Goal: Task Accomplishment & Management: Manage account settings

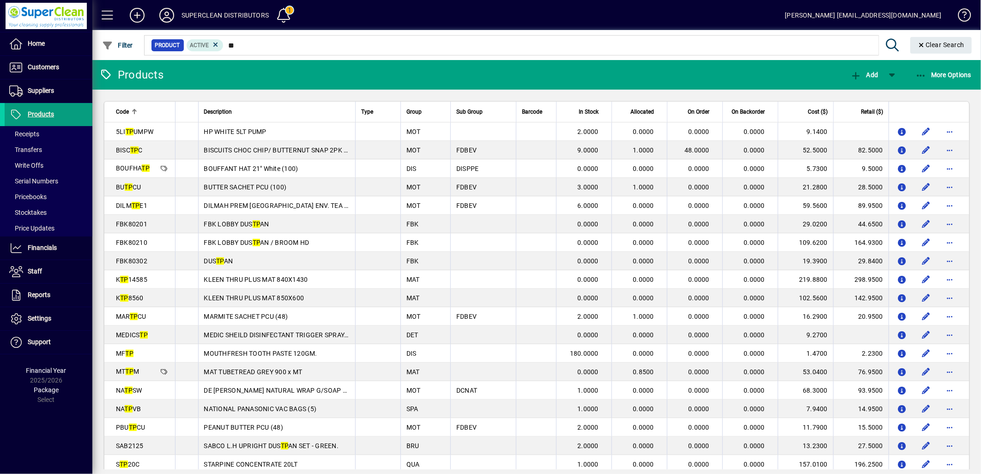
scroll to position [108, 0]
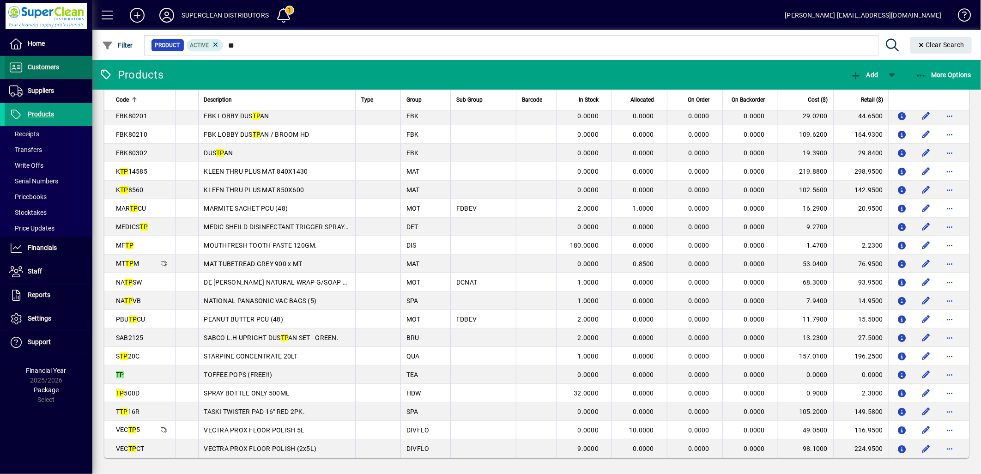
click at [64, 68] on span at bounding box center [49, 67] width 88 height 22
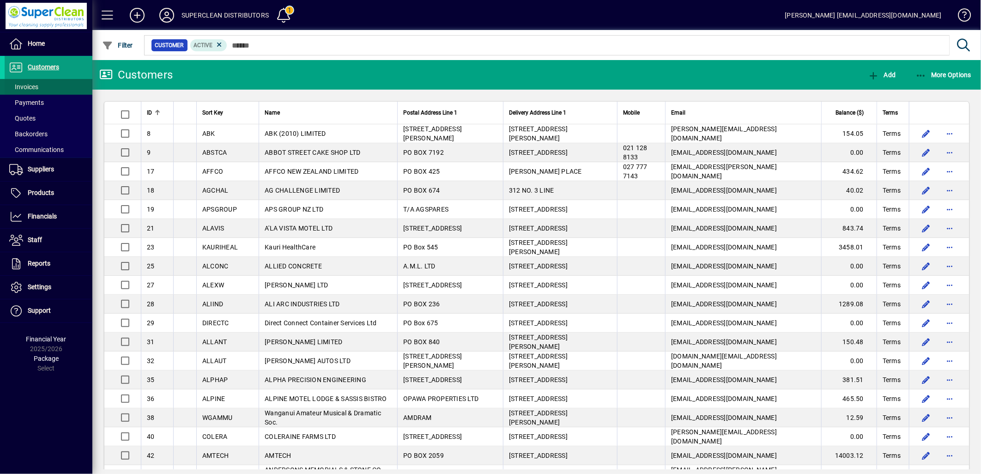
click at [34, 87] on span "Invoices" at bounding box center [23, 86] width 29 height 7
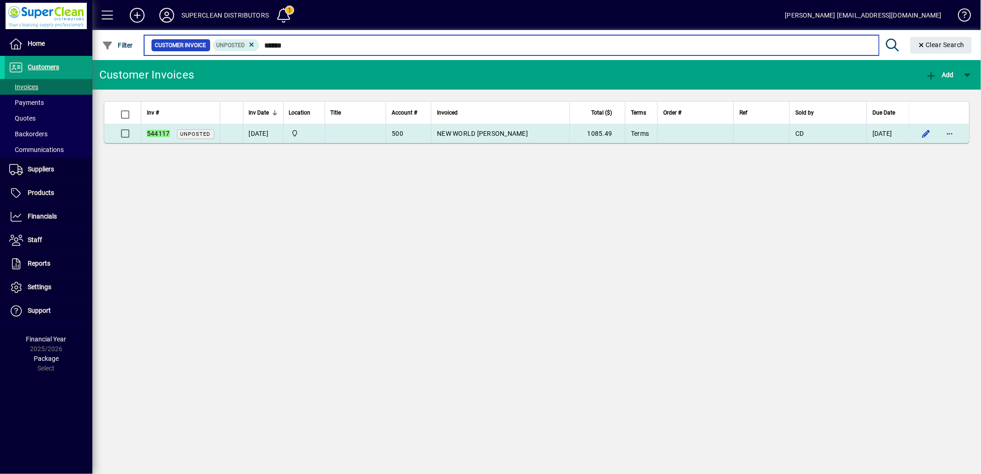
type input "******"
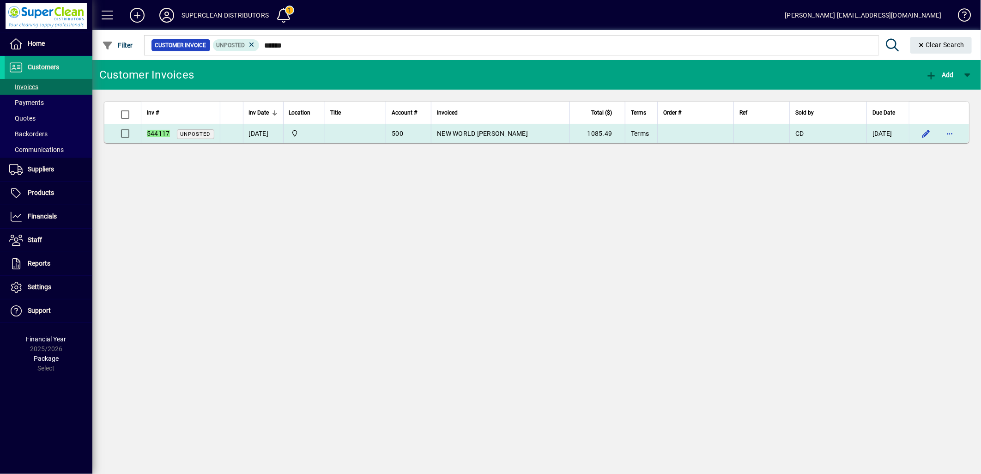
click at [480, 138] on td "NEW WORLD LEVIN" at bounding box center [500, 133] width 139 height 18
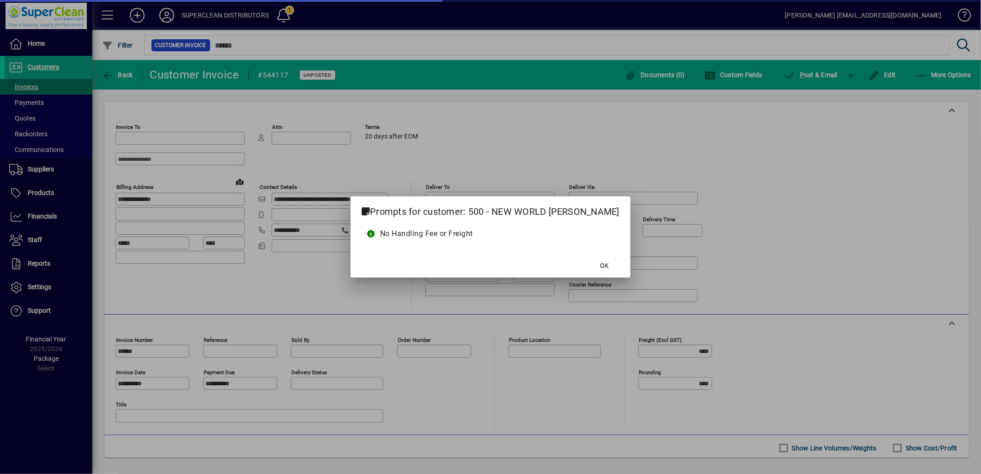
type input "**********"
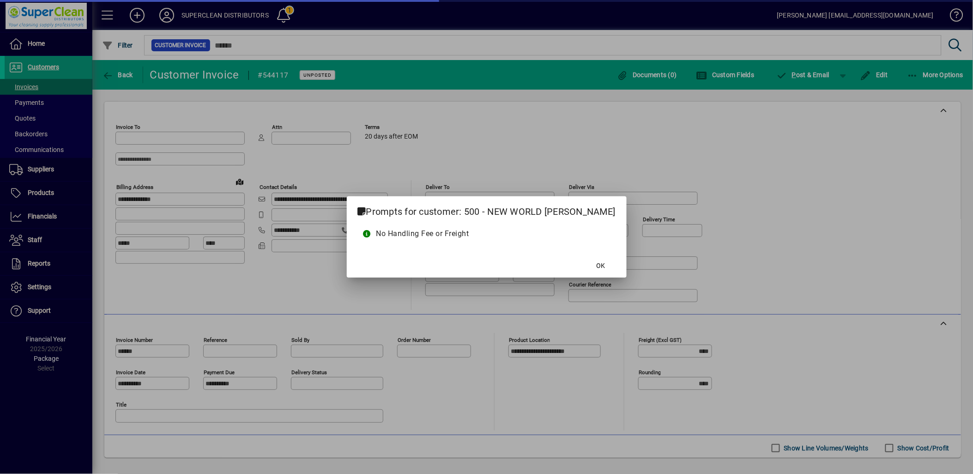
type input "**********"
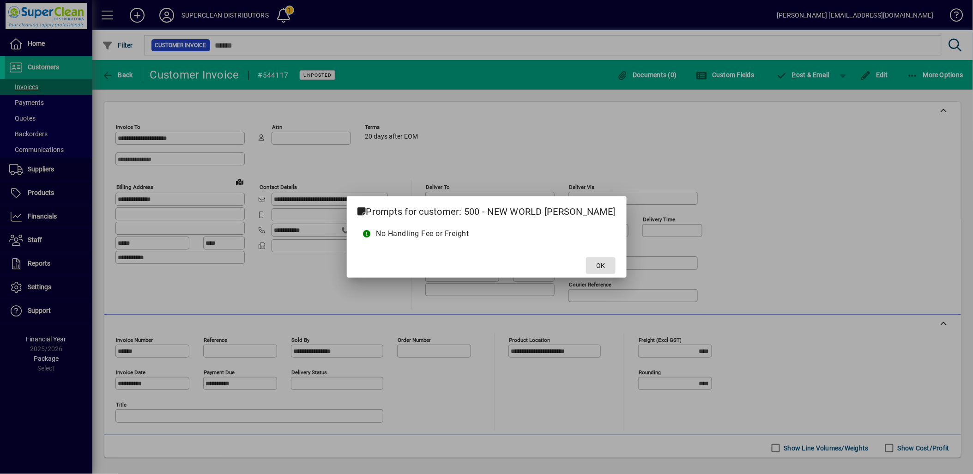
click at [586, 272] on span at bounding box center [601, 265] width 30 height 22
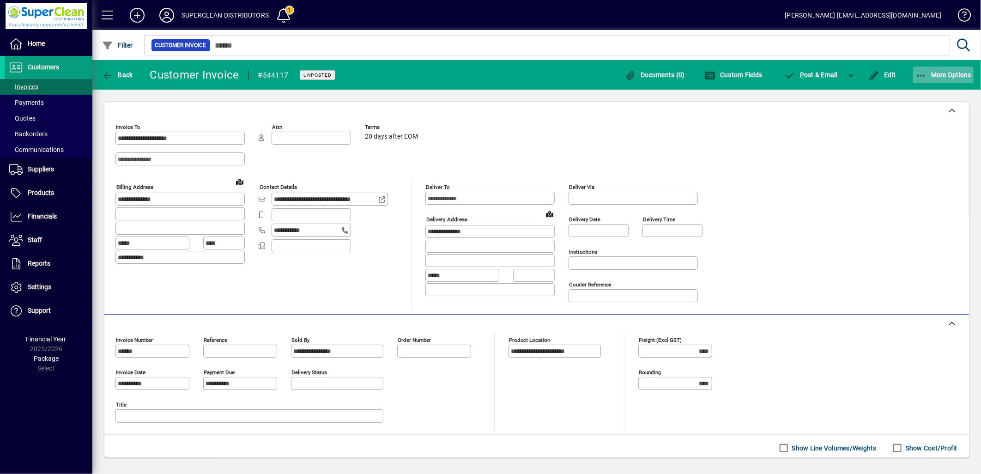
click at [949, 76] on span "More Options" at bounding box center [943, 74] width 56 height 7
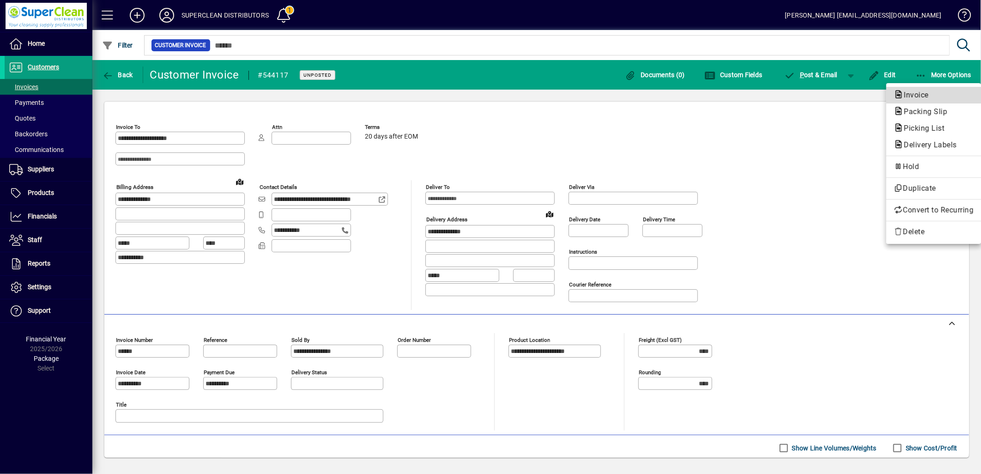
click at [914, 99] on span "Invoice" at bounding box center [914, 95] width 40 height 9
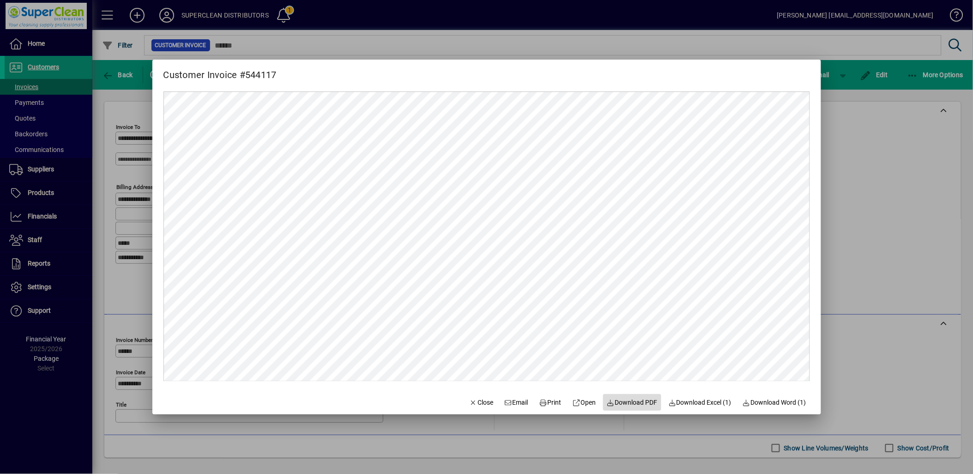
click at [631, 403] on span "Download PDF" at bounding box center [632, 403] width 51 height 10
click at [480, 405] on span "Close" at bounding box center [482, 403] width 24 height 10
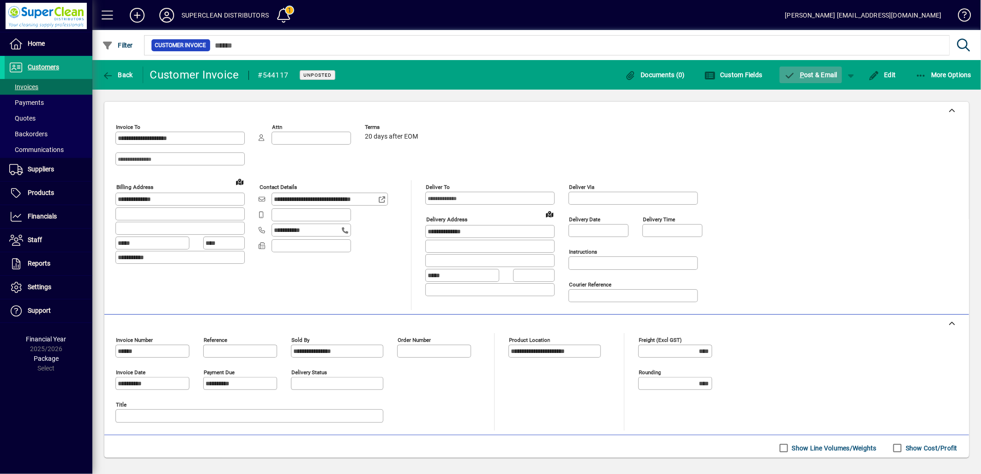
click at [824, 77] on span "P ost & Email" at bounding box center [811, 74] width 54 height 7
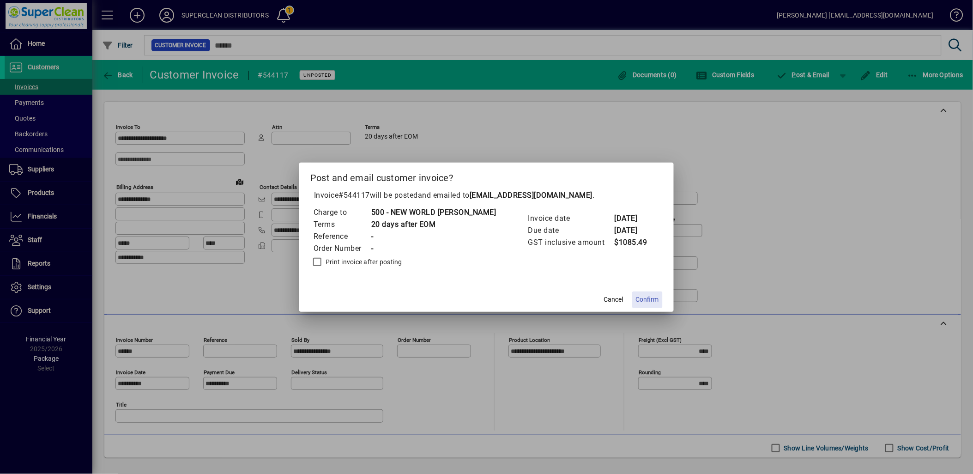
click at [636, 299] on span "Confirm" at bounding box center [647, 300] width 23 height 10
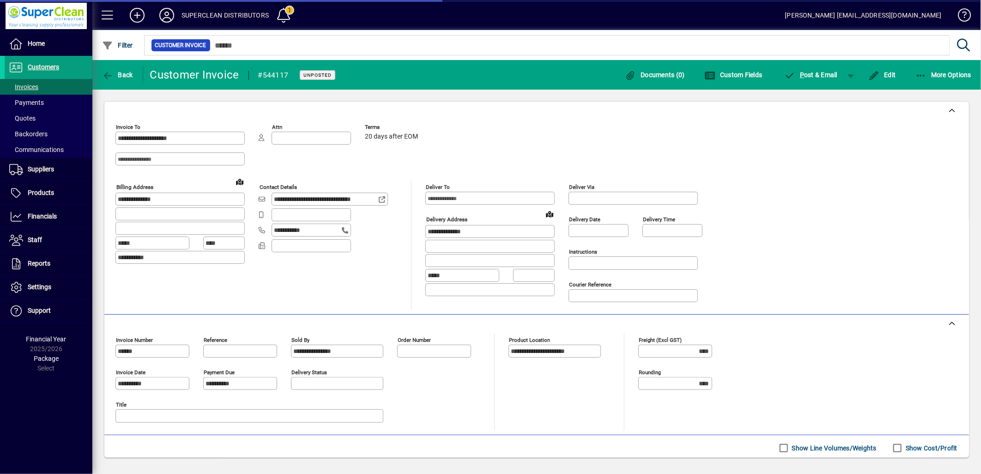
type input "******"
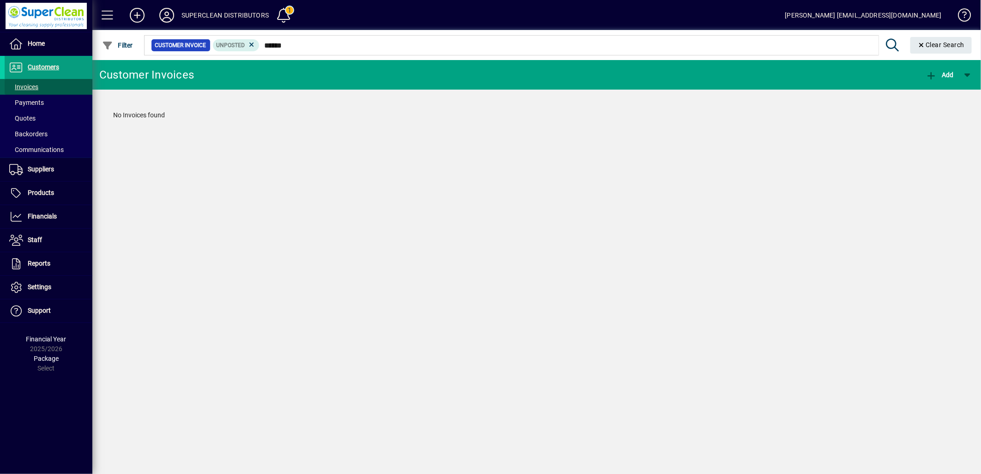
click at [34, 91] on span "Invoices" at bounding box center [22, 87] width 34 height 10
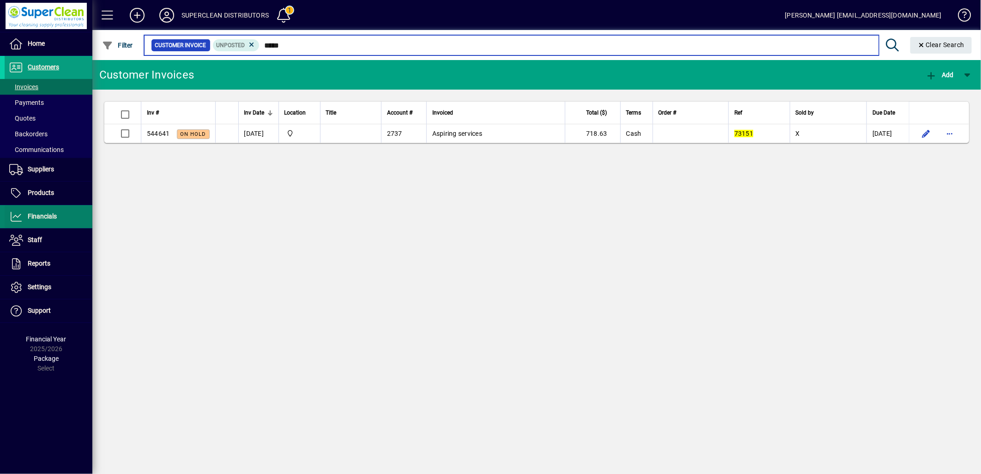
type input "*****"
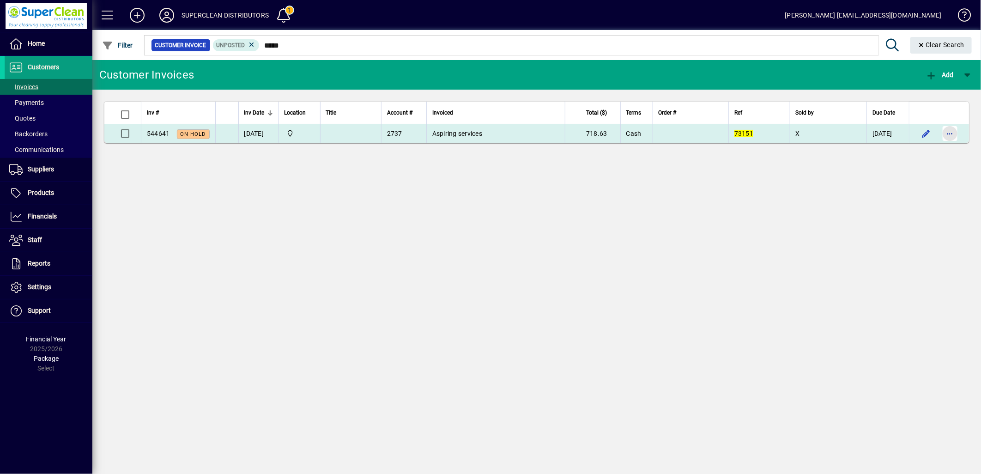
click at [944, 133] on span "button" at bounding box center [950, 133] width 22 height 22
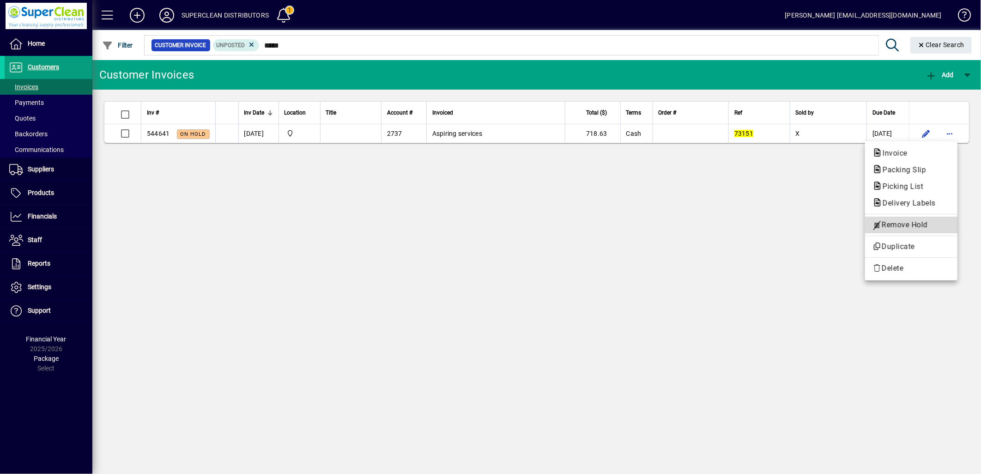
click at [902, 221] on span "Remove Hold" at bounding box center [911, 224] width 78 height 11
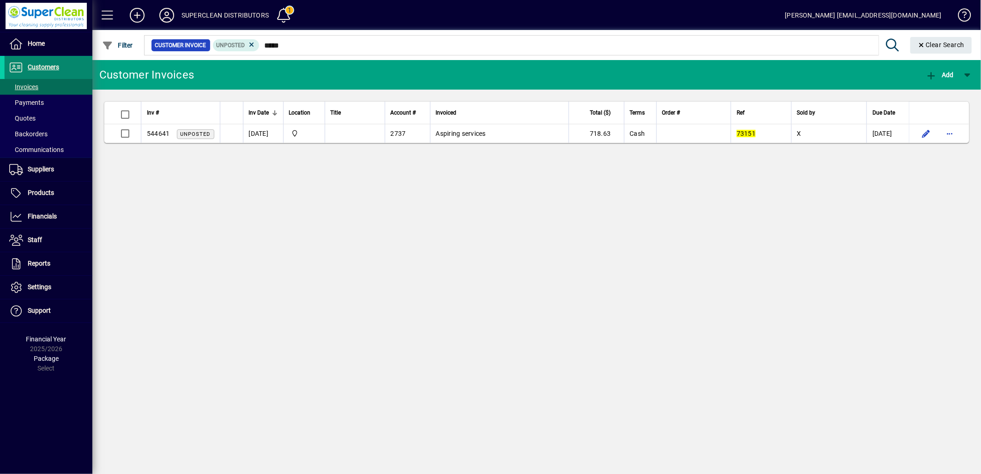
click at [54, 66] on span "Customers" at bounding box center [43, 66] width 31 height 7
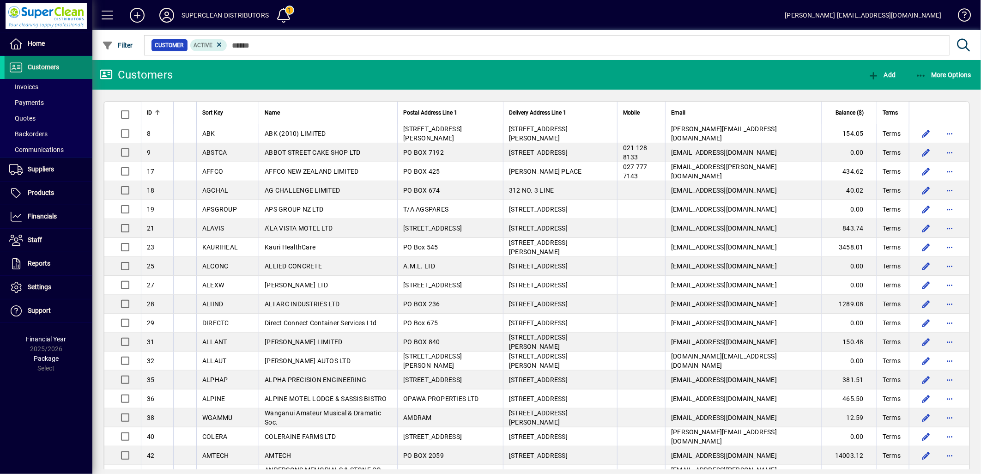
click at [28, 75] on span at bounding box center [49, 67] width 88 height 22
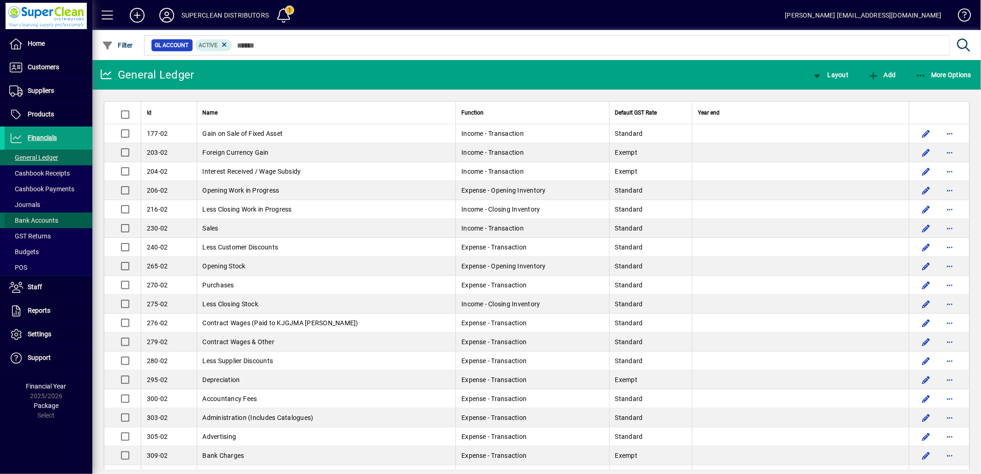
click at [58, 218] on span "Bank Accounts" at bounding box center [32, 221] width 54 height 10
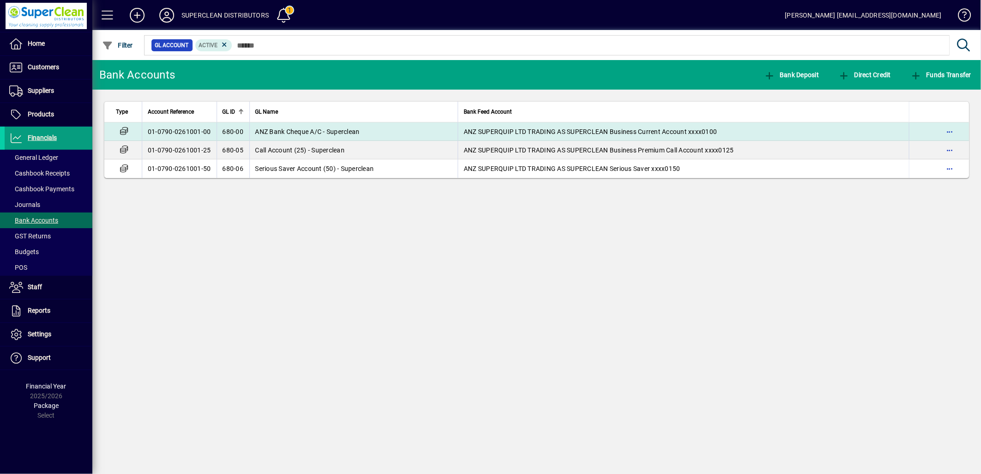
click at [350, 135] on td "ANZ Bank Cheque A/C - Superclean" at bounding box center [353, 131] width 209 height 18
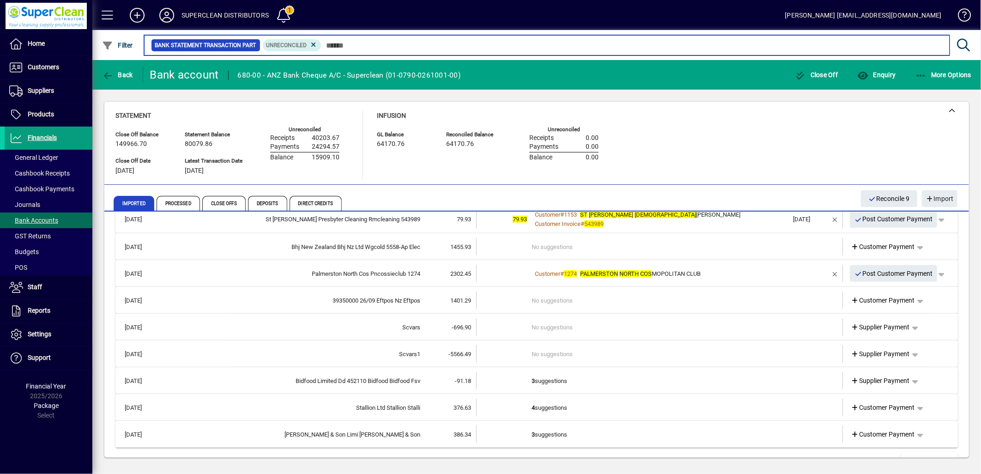
scroll to position [351, 0]
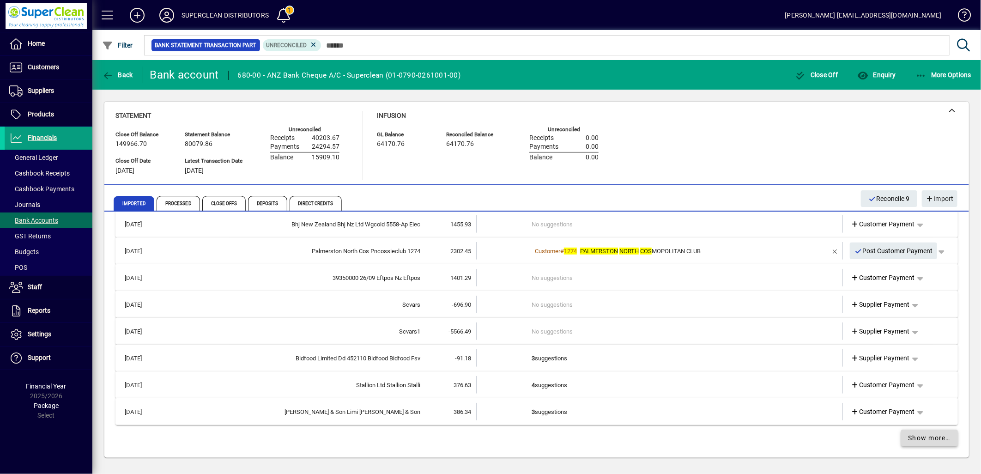
click at [927, 441] on span "Show more…" at bounding box center [929, 438] width 42 height 10
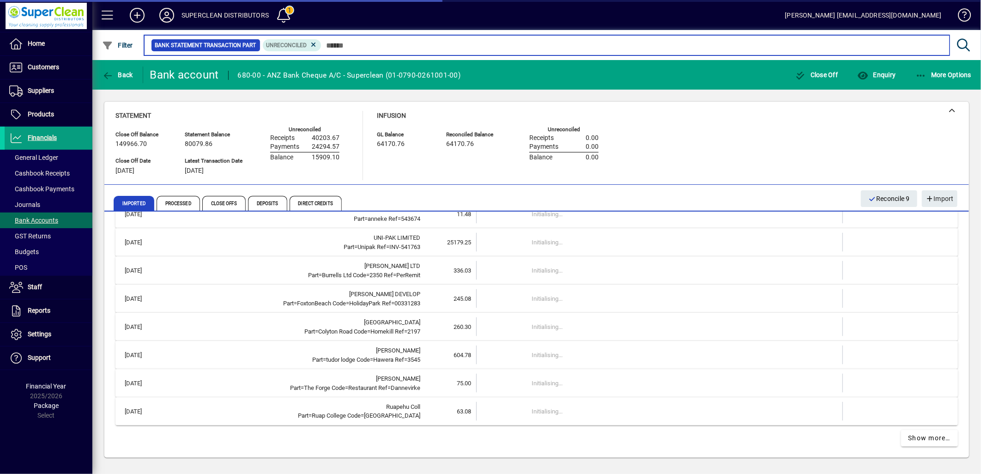
scroll to position [911, 0]
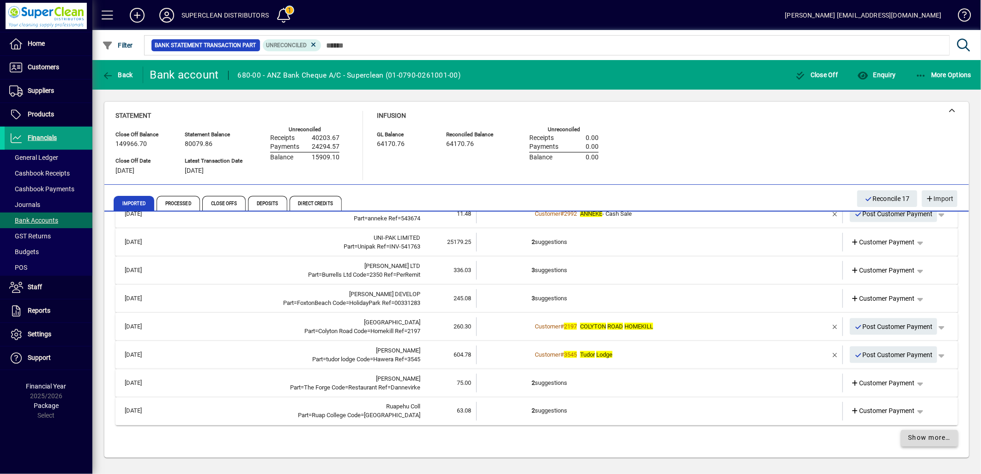
click at [930, 444] on span at bounding box center [929, 438] width 57 height 22
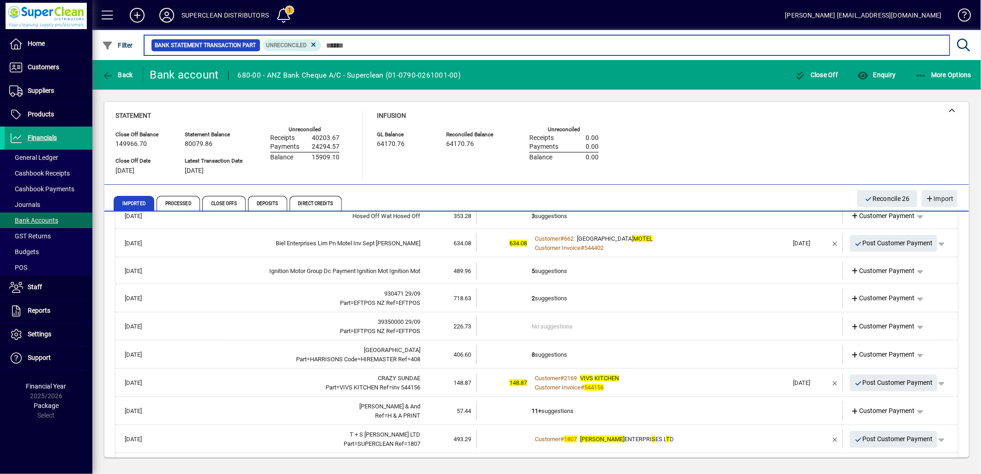
scroll to position [556, 0]
